Goal: Information Seeking & Learning: Check status

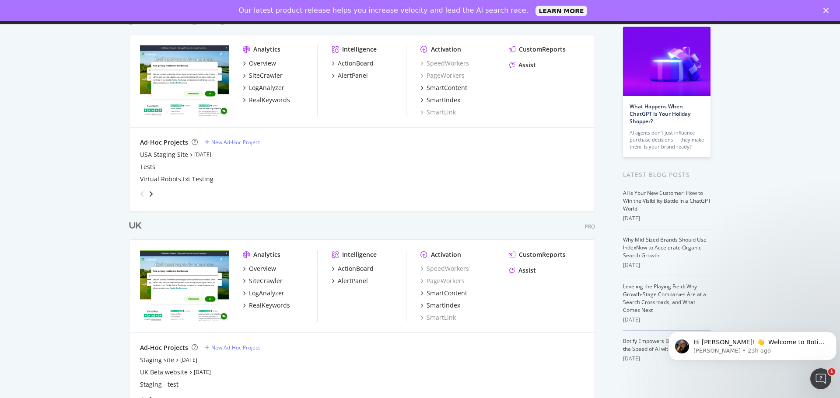
scroll to position [82, 0]
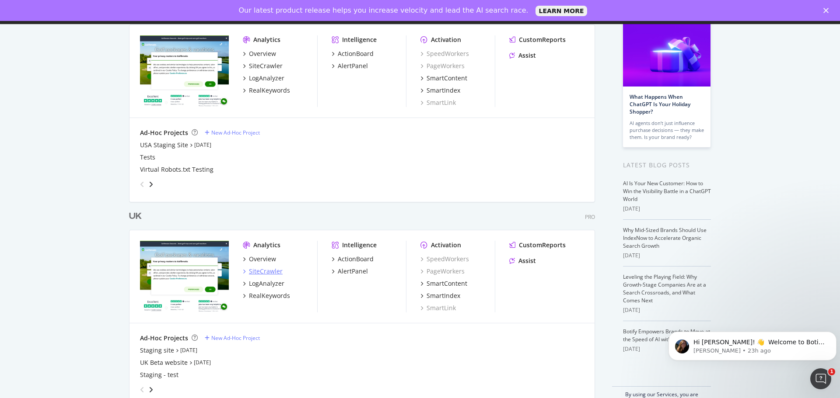
click at [259, 269] on div "SiteCrawler" at bounding box center [266, 271] width 34 height 9
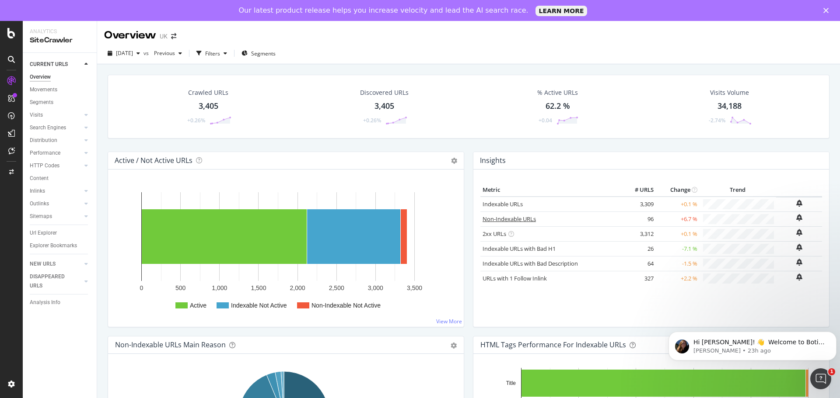
click at [516, 217] on link "Non-Indexable URLs" at bounding box center [508, 219] width 53 height 8
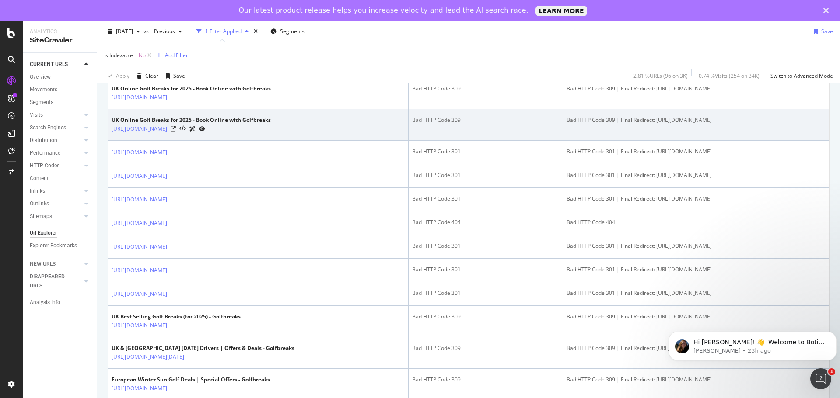
scroll to position [262, 0]
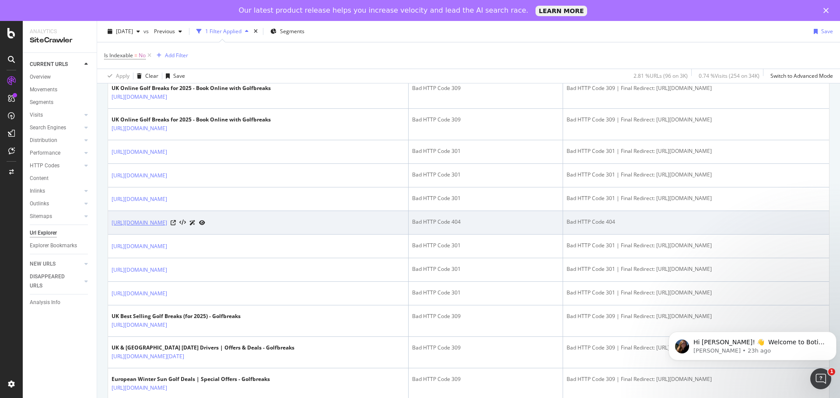
click at [167, 227] on link "https://www.golfbreaks.com/en-gb/inspiration/articles/best-golf-courses-spain/e…" at bounding box center [140, 223] width 56 height 9
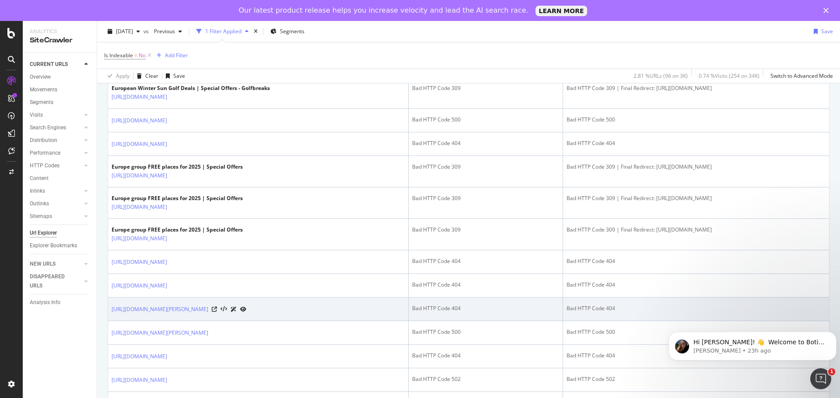
scroll to position [569, 0]
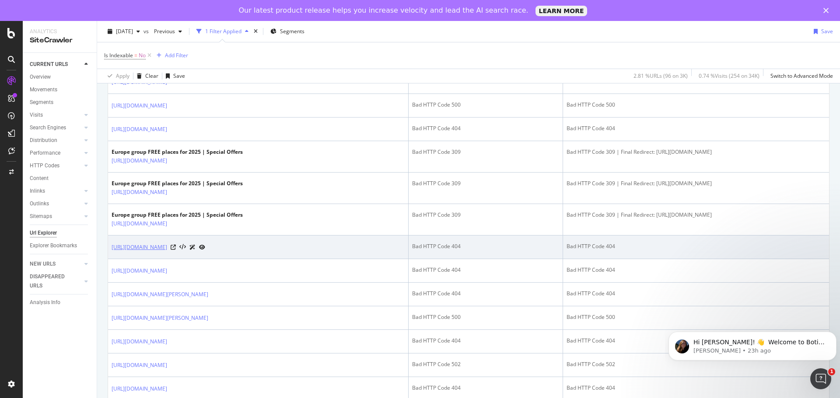
click at [167, 252] on link "https://www.golfbreaks.com/en-gb/holidays/miami/10702---the-breakers-portal-onl…" at bounding box center [140, 247] width 56 height 9
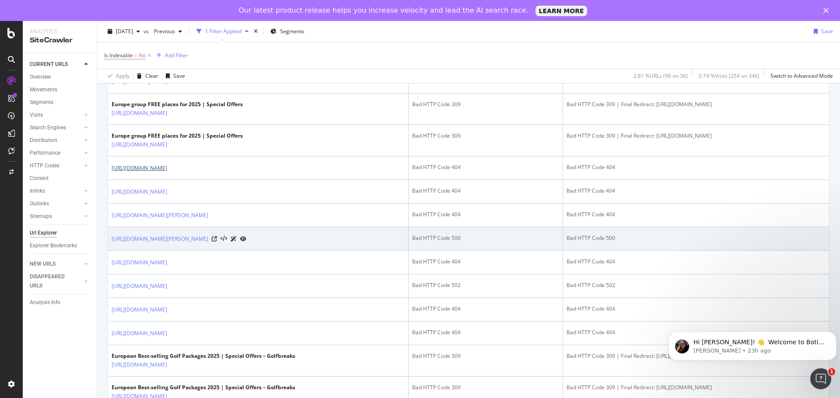
scroll to position [656, 0]
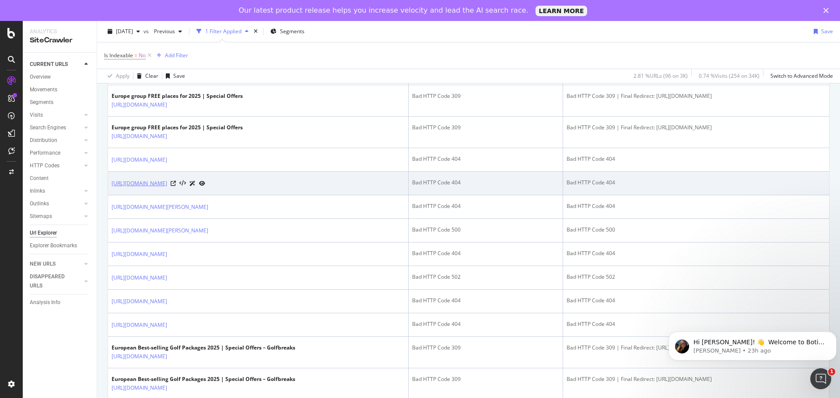
click at [167, 188] on link "https://www.golfbreaks.com/en-gb/holidays/surrey/5806---west-sussex-golf-club/" at bounding box center [140, 183] width 56 height 9
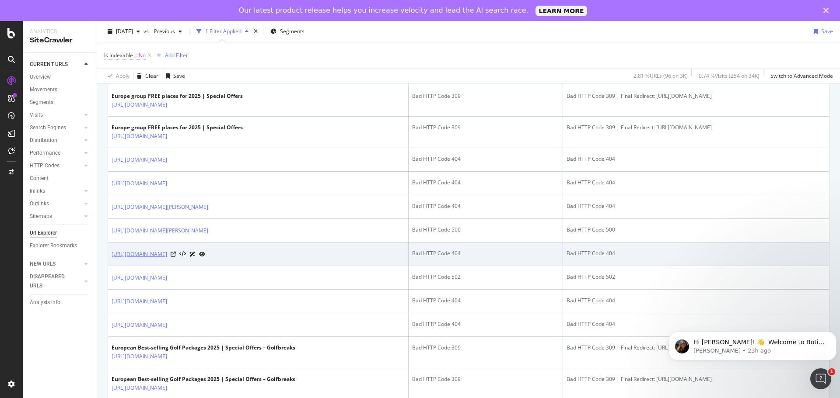
click at [167, 259] on link "https://www.golfbreaks.com/en-gb/partners/womens-golf-day/" at bounding box center [140, 254] width 56 height 9
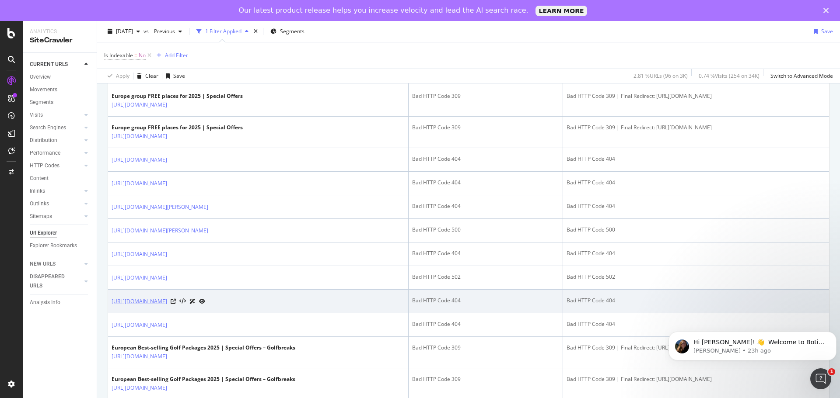
click at [167, 306] on link "https://www.golfbreaks.com/en-gb/collections/" at bounding box center [140, 301] width 56 height 9
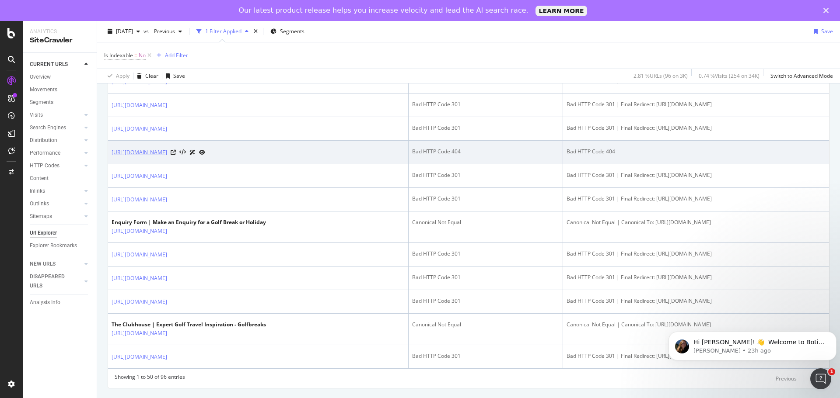
scroll to position [1316, 0]
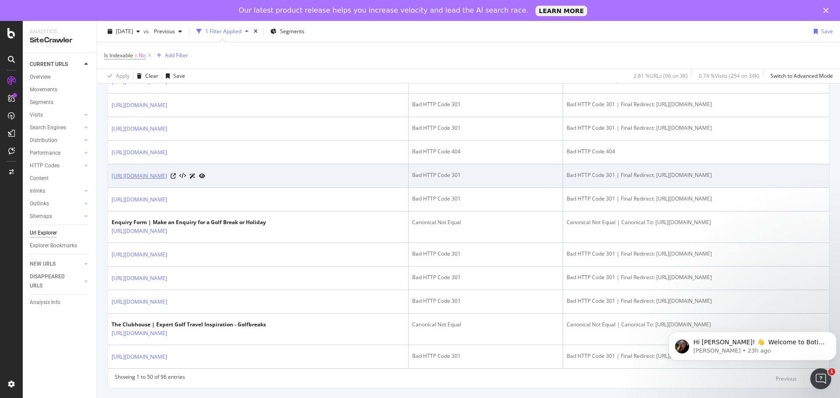
click at [167, 172] on link "[URL][DOMAIN_NAME]" at bounding box center [140, 176] width 56 height 9
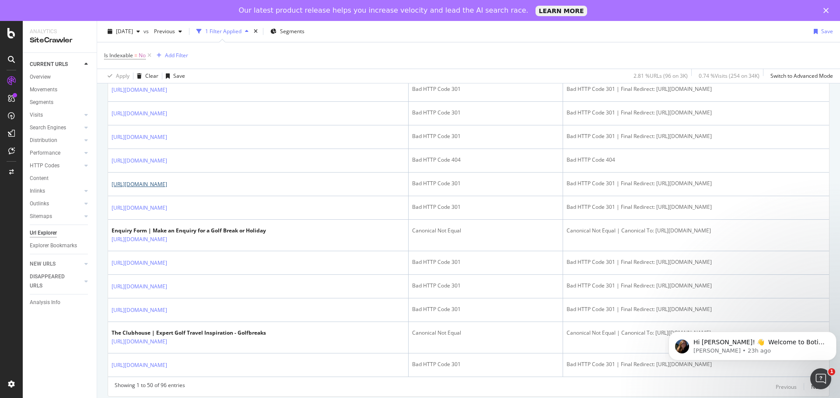
scroll to position [1097, 0]
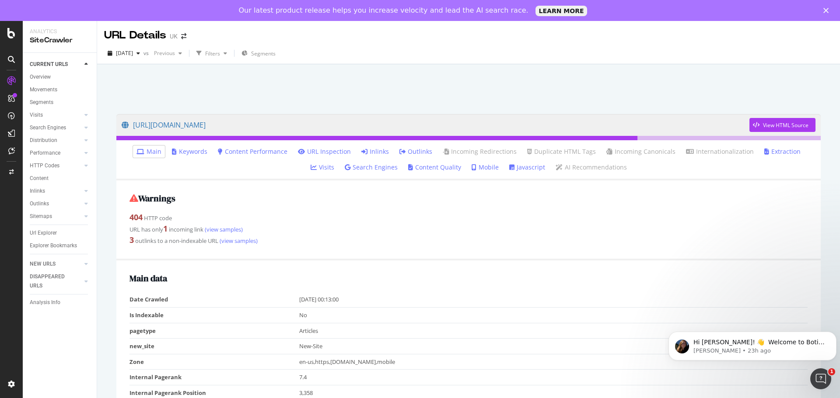
click at [361, 149] on link "Inlinks" at bounding box center [375, 151] width 28 height 9
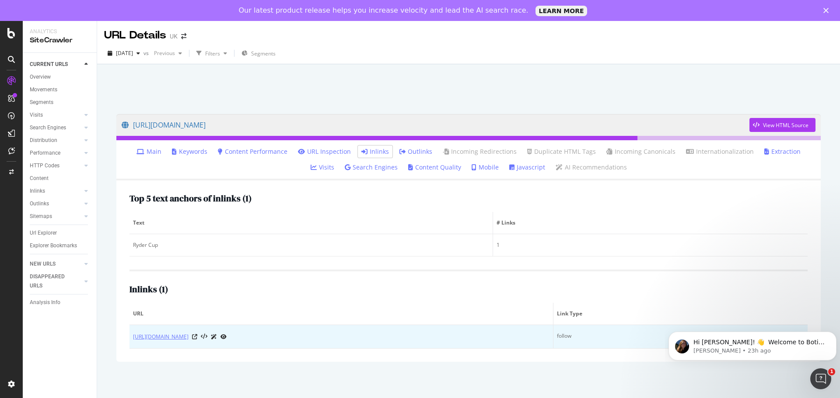
click at [188, 338] on link "https://www.golfbreaks.com/en-gb/inspiration/articles/best-golf-courses-spain/" at bounding box center [161, 337] width 56 height 9
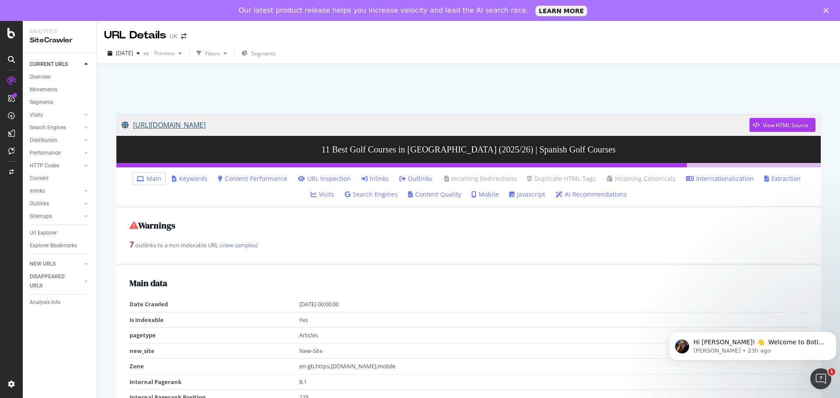
click at [261, 127] on link "https://www.golfbreaks.com/en-gb/inspiration/articles/best-golf-courses-spain/" at bounding box center [436, 125] width 628 height 22
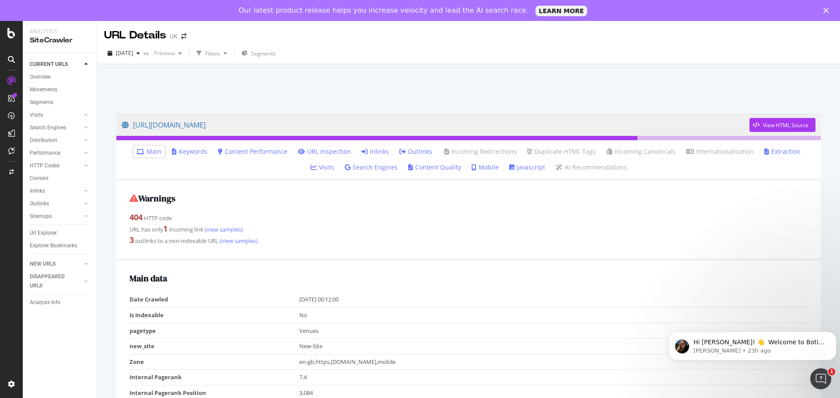
click at [361, 151] on link "Inlinks" at bounding box center [375, 151] width 28 height 9
click at [361, 148] on link "Inlinks" at bounding box center [375, 151] width 28 height 9
click at [361, 152] on link "Inlinks" at bounding box center [375, 151] width 28 height 9
click at [362, 150] on link "Inlinks" at bounding box center [375, 151] width 28 height 9
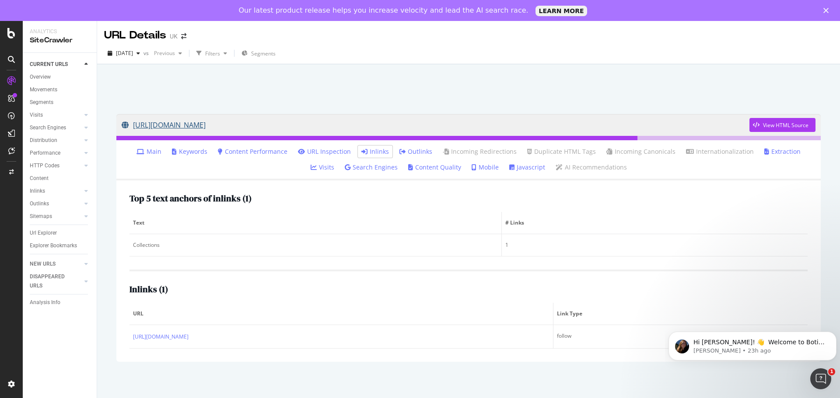
click at [241, 126] on link "https://www.golfbreaks.com/en-gb/collections/" at bounding box center [436, 125] width 628 height 22
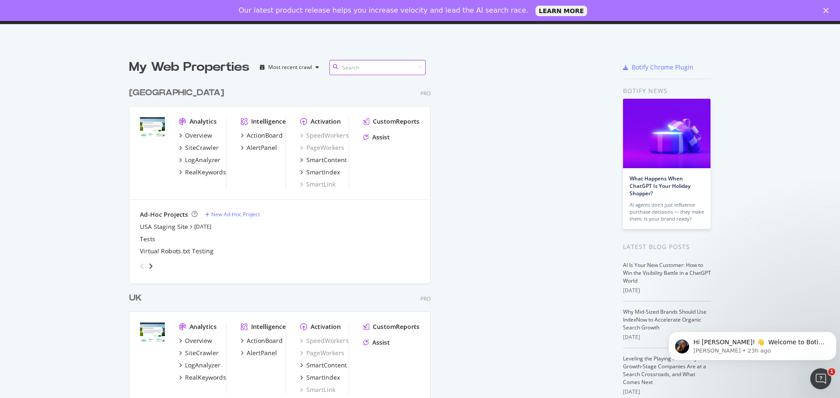
scroll to position [404, 465]
